Goal: Task Accomplishment & Management: Use online tool/utility

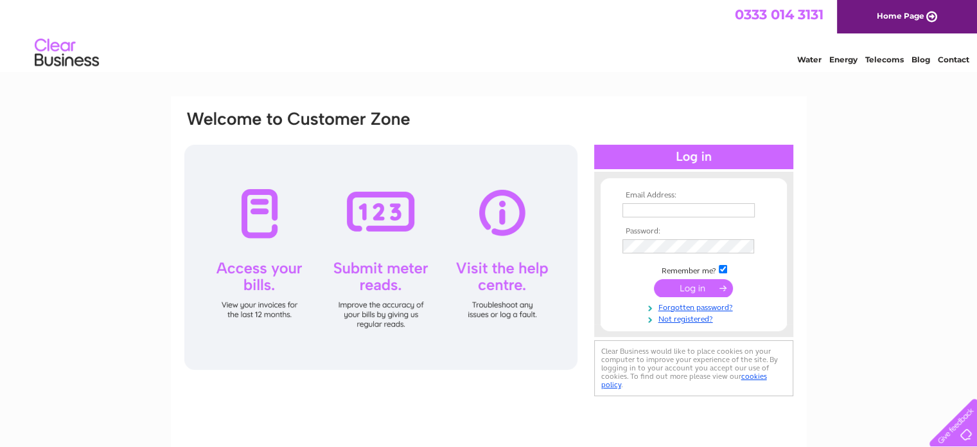
type input "william.quilter@gmail.com"
click at [694, 288] on input "submit" at bounding box center [693, 288] width 79 height 18
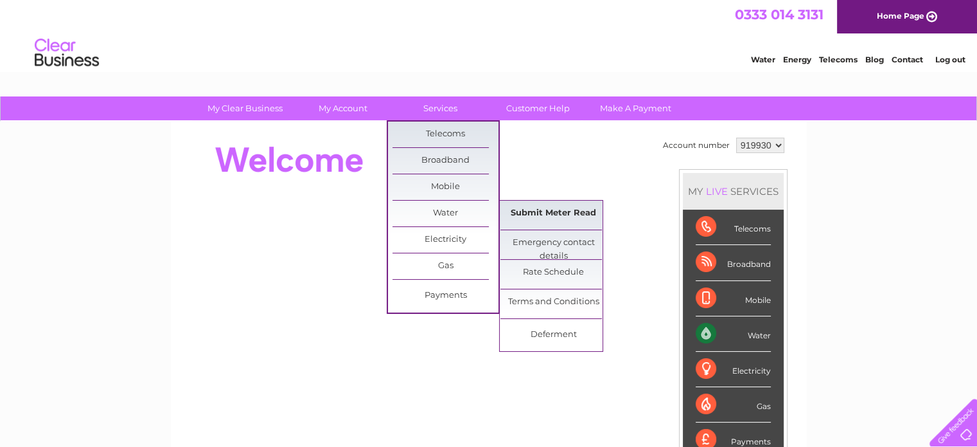
click at [540, 210] on link "Submit Meter Read" at bounding box center [554, 213] width 106 height 26
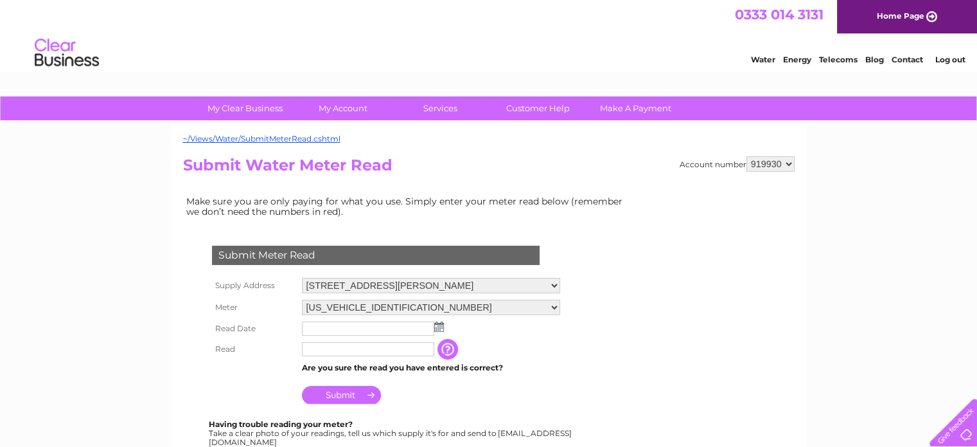
click at [439, 328] on img at bounding box center [439, 326] width 10 height 10
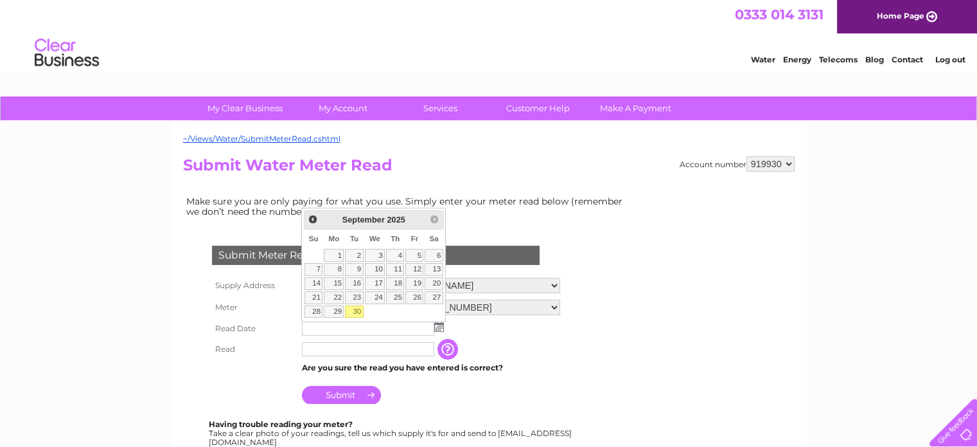
click at [355, 307] on link "30" at bounding box center [354, 311] width 18 height 13
type input "2025/09/30"
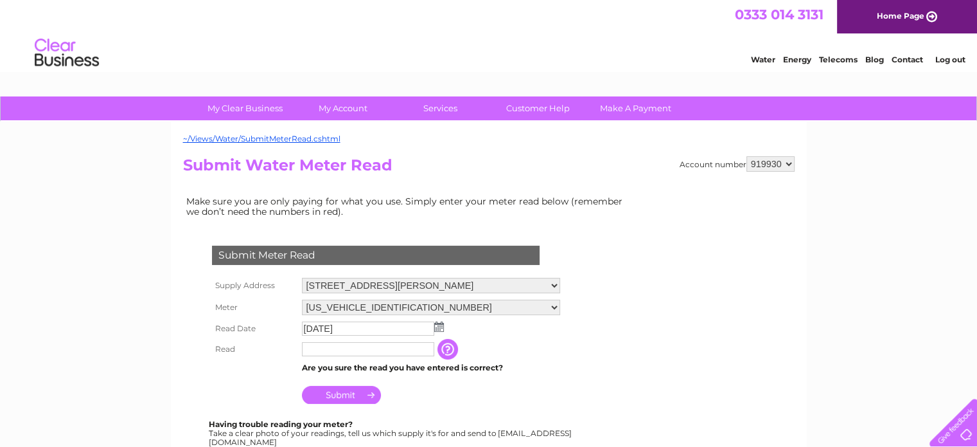
click at [326, 348] on input "text" at bounding box center [368, 349] width 132 height 14
type input "3190"
click at [349, 395] on input "Submit" at bounding box center [341, 395] width 79 height 18
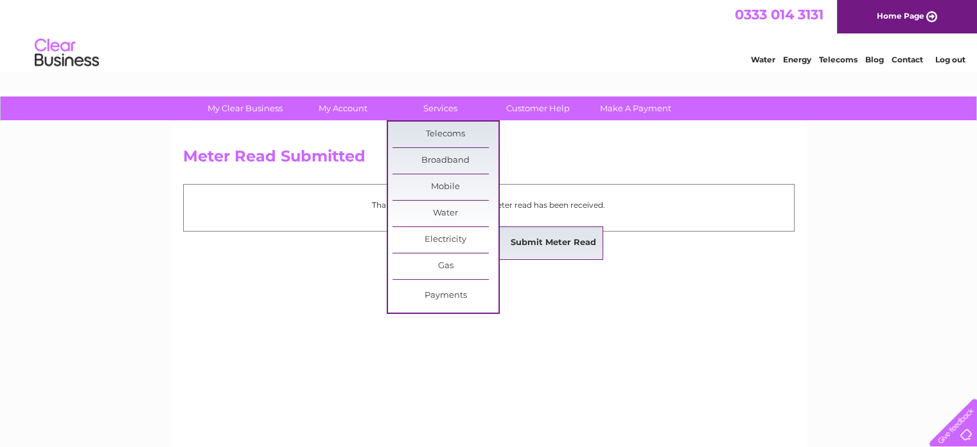
click at [533, 241] on link "Submit Meter Read" at bounding box center [554, 243] width 106 height 26
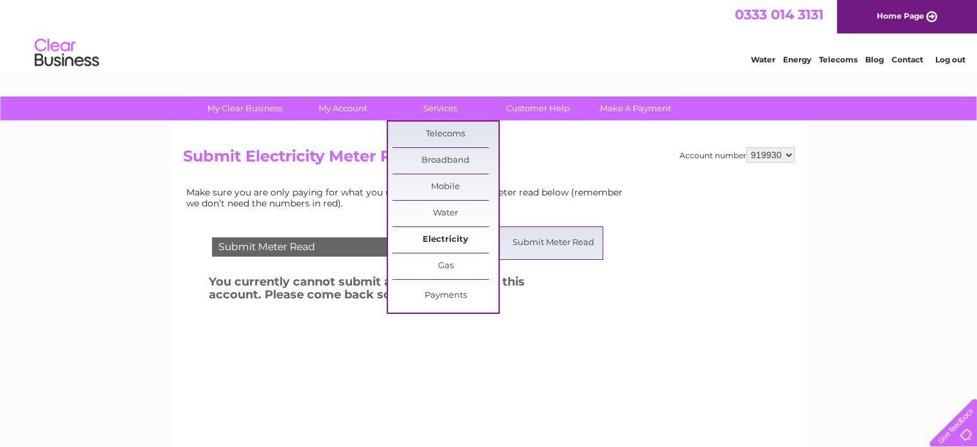
click at [442, 231] on link "Electricity" at bounding box center [446, 240] width 106 height 26
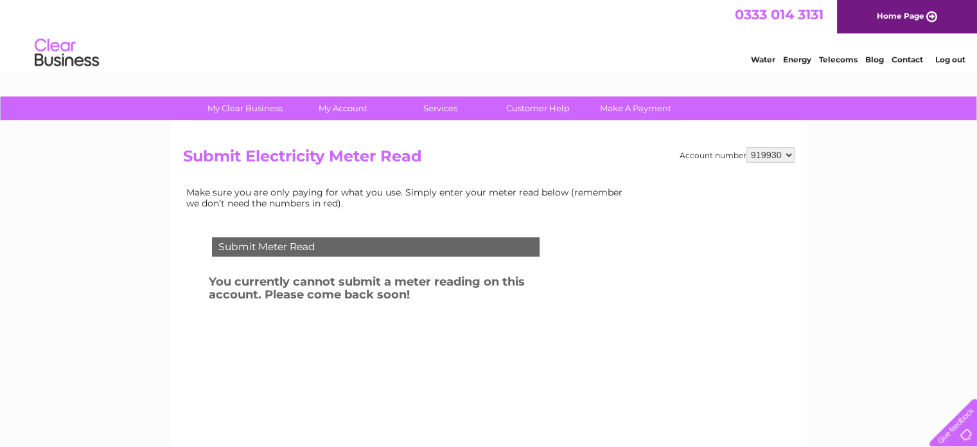
click at [442, 231] on td "Submit Meter Read" at bounding box center [376, 245] width 334 height 42
click at [945, 58] on link "Log out" at bounding box center [950, 60] width 30 height 10
